Goal: Information Seeking & Learning: Learn about a topic

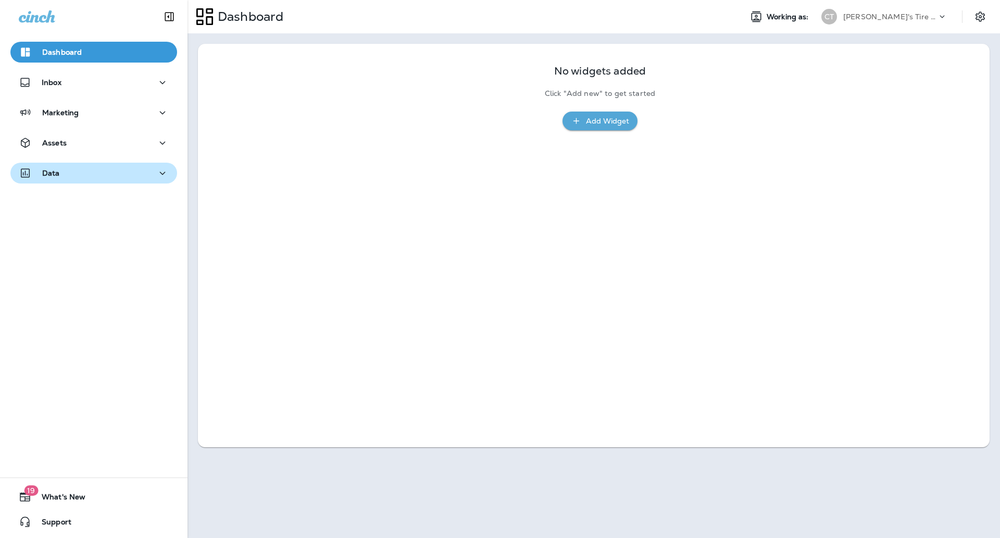
click at [124, 180] on button "Data" at bounding box center [93, 173] width 167 height 21
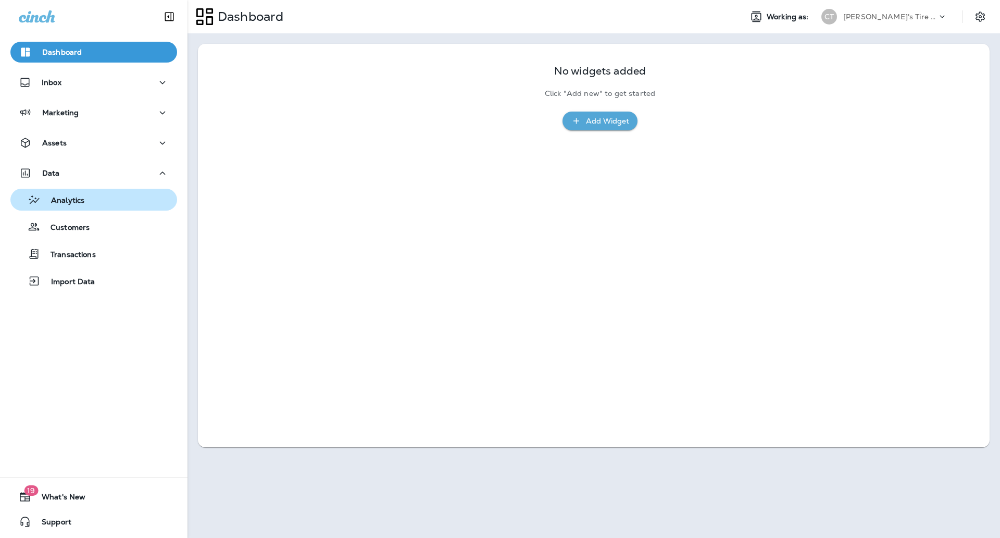
click at [112, 207] on div "Analytics" at bounding box center [94, 200] width 158 height 16
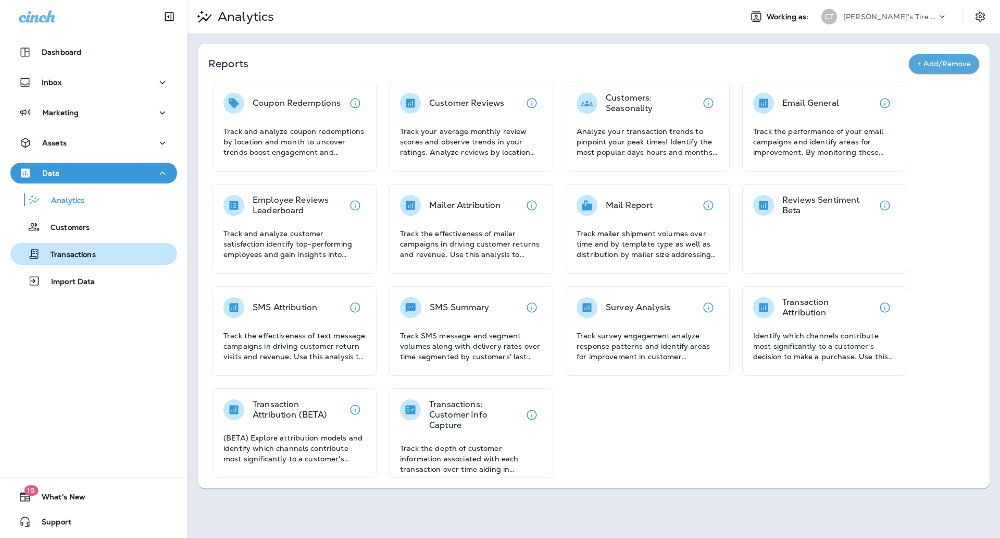
click at [82, 260] on div "Transactions" at bounding box center [55, 254] width 81 height 16
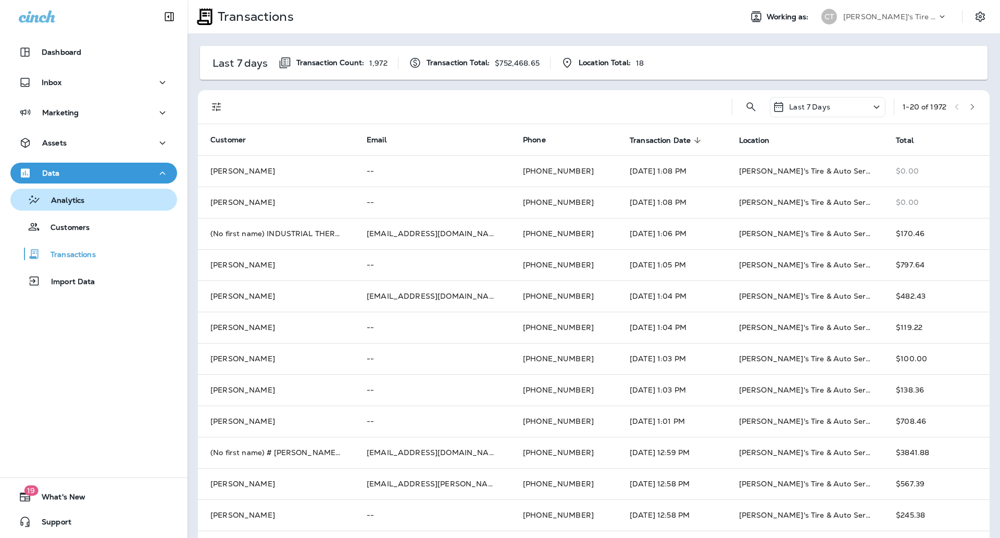
click at [88, 192] on div "Analytics" at bounding box center [94, 200] width 158 height 16
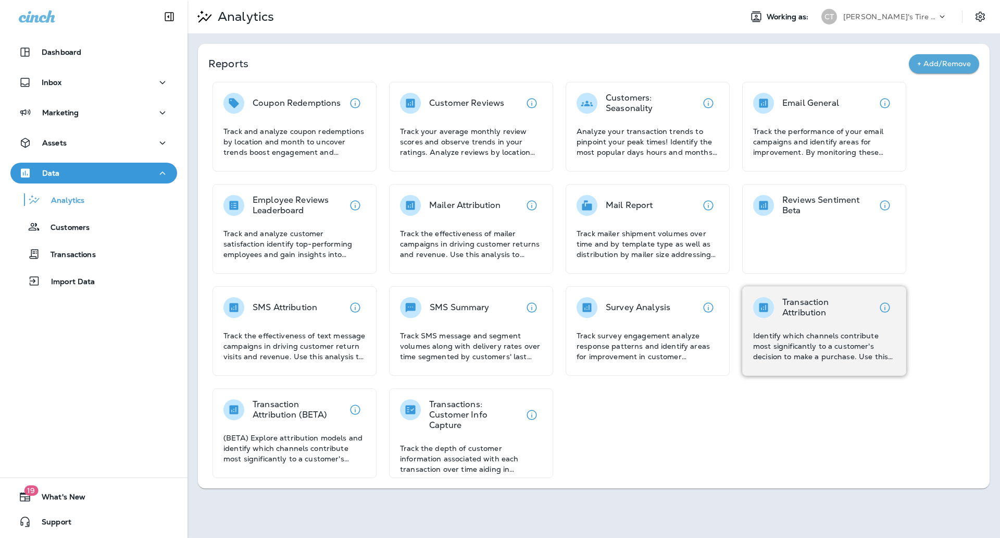
click at [829, 351] on p "Identify which channels contribute most significantly to a customer's decision …" at bounding box center [824, 345] width 142 height 31
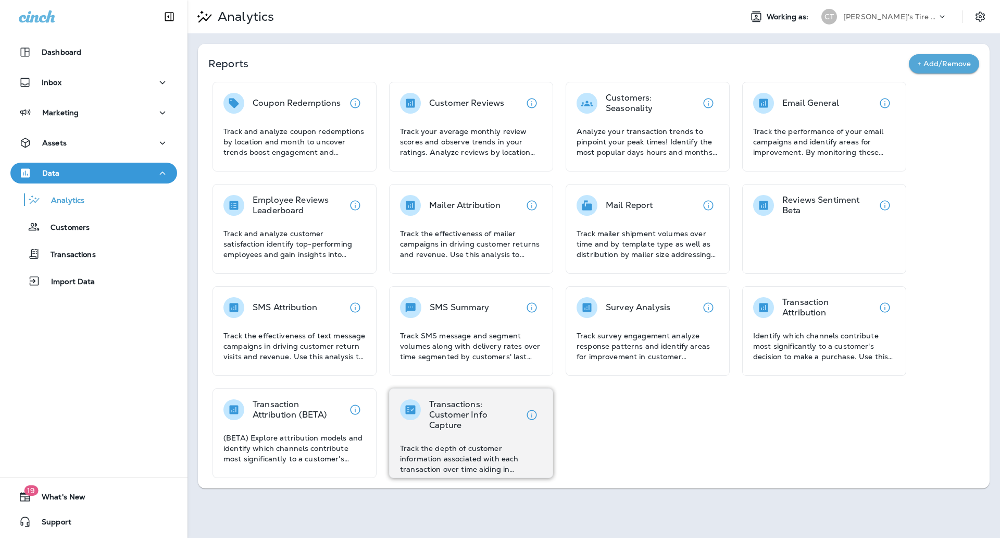
click at [493, 467] on p "Track the depth of customer information associated with each transaction over t…" at bounding box center [471, 458] width 142 height 31
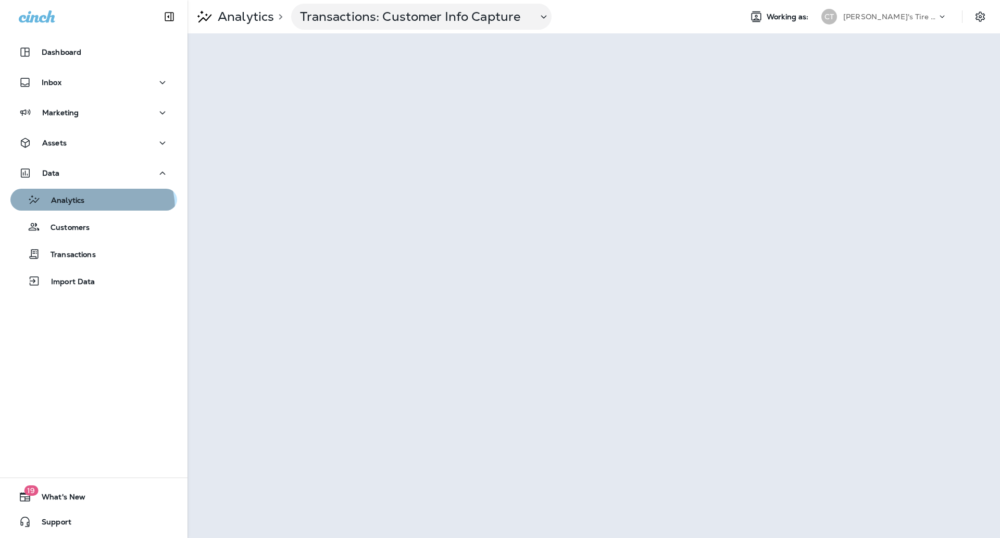
click at [91, 209] on button "Analytics" at bounding box center [93, 200] width 167 height 22
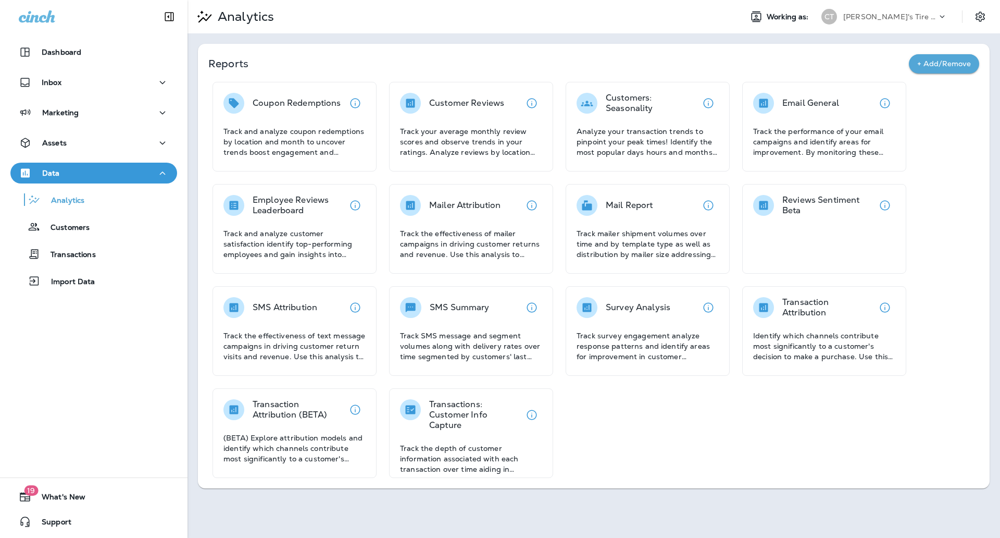
click at [934, 66] on button "+ Add/Remove" at bounding box center [944, 63] width 70 height 19
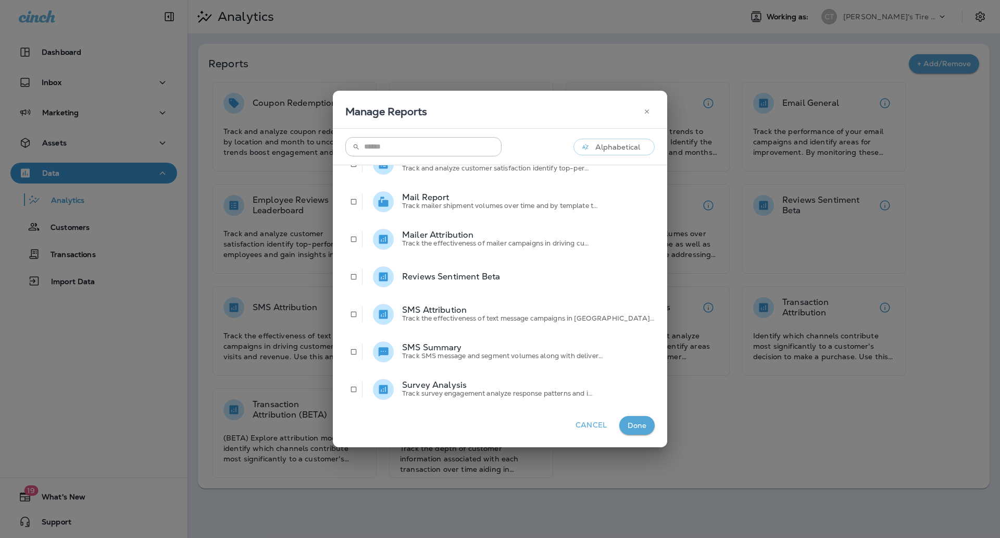
scroll to position [161, 0]
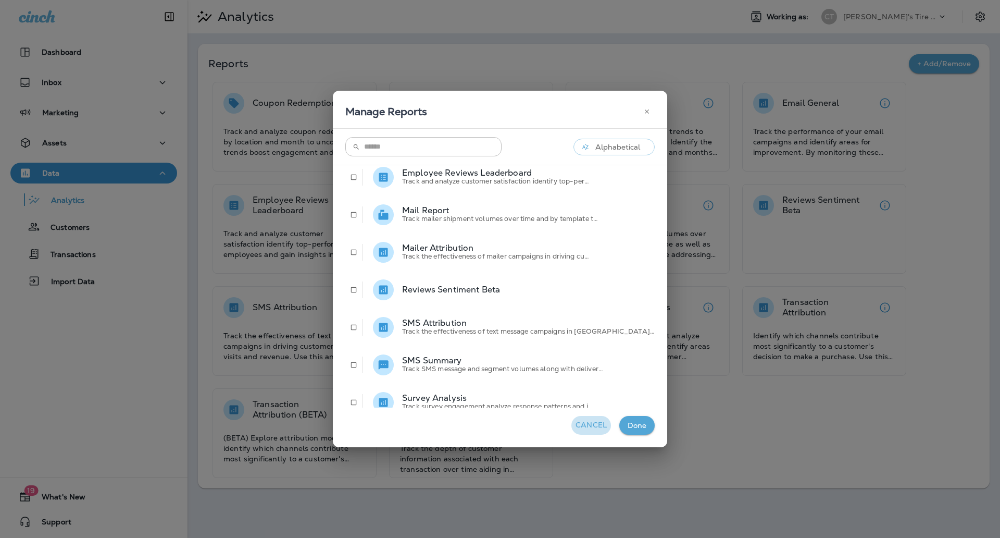
click at [572, 425] on button "Cancel" at bounding box center [591, 425] width 40 height 19
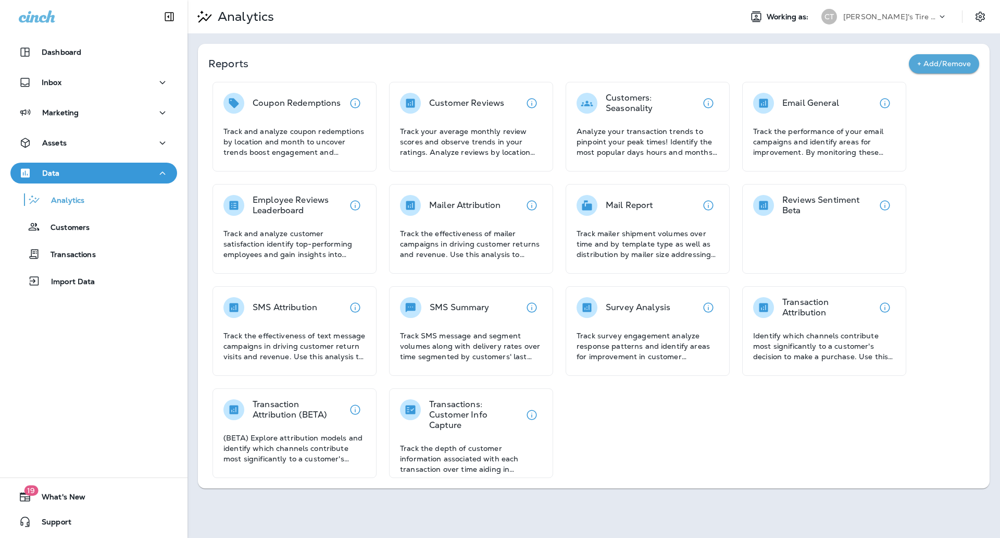
click at [961, 61] on button "+ Add/Remove" at bounding box center [944, 63] width 70 height 19
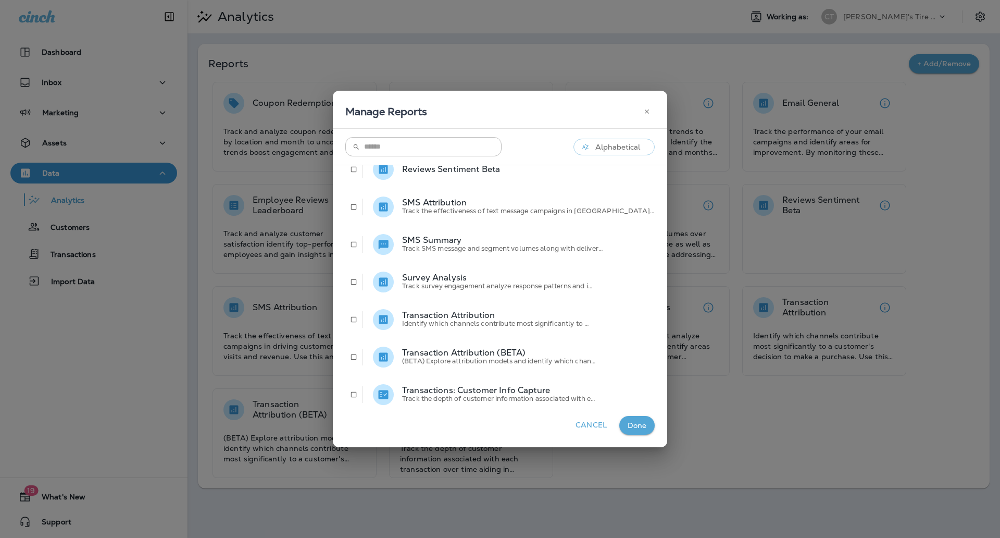
scroll to position [291, 0]
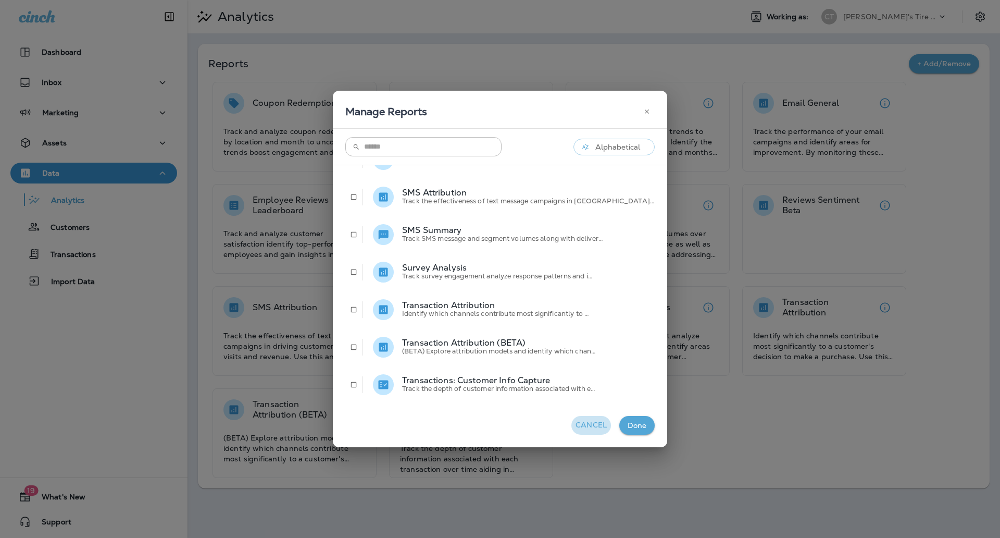
click at [571, 423] on button "Cancel" at bounding box center [591, 425] width 40 height 19
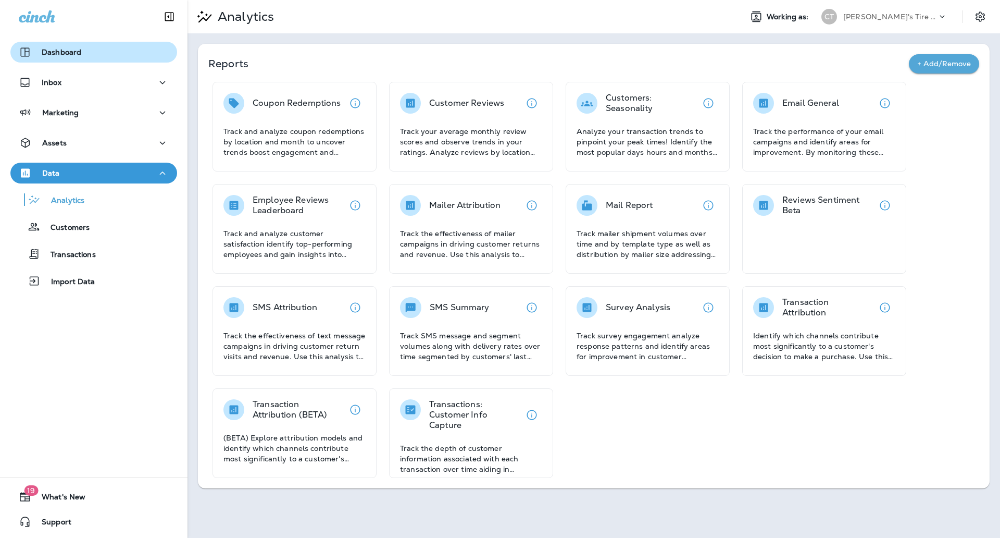
click at [96, 52] on div "Dashboard" at bounding box center [94, 52] width 150 height 13
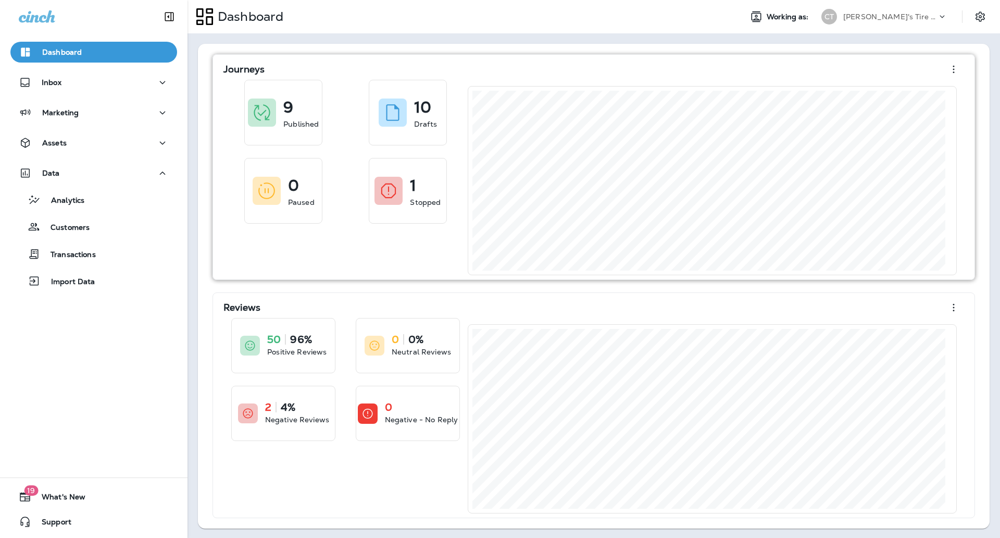
scroll to position [1, 0]
